Goal: Find specific page/section: Find specific page/section

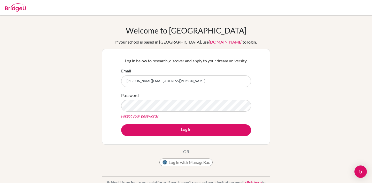
type input "[PERSON_NAME][EMAIL_ADDRESS][PERSON_NAME][DOMAIN_NAME]"
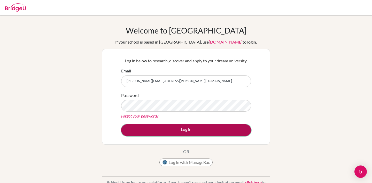
click at [181, 130] on button "Log in" at bounding box center [186, 130] width 130 height 12
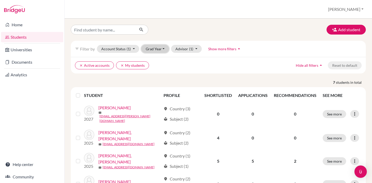
click at [159, 48] on button "Grad Year" at bounding box center [155, 49] width 28 height 8
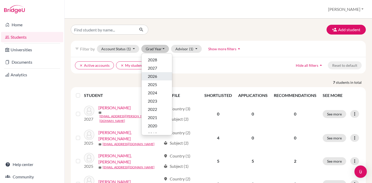
click at [156, 75] on span "2026" at bounding box center [152, 76] width 9 height 6
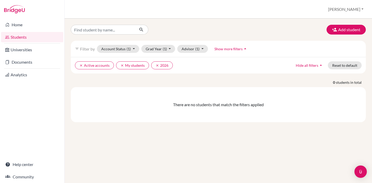
click at [26, 39] on link "Students" at bounding box center [32, 37] width 62 height 10
click at [27, 26] on link "Home" at bounding box center [32, 25] width 62 height 10
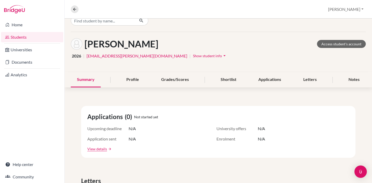
scroll to position [10, 0]
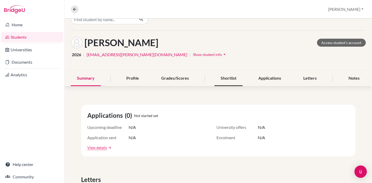
click at [234, 79] on div "Shortlist" at bounding box center [228, 78] width 28 height 15
